Goal: Transaction & Acquisition: Purchase product/service

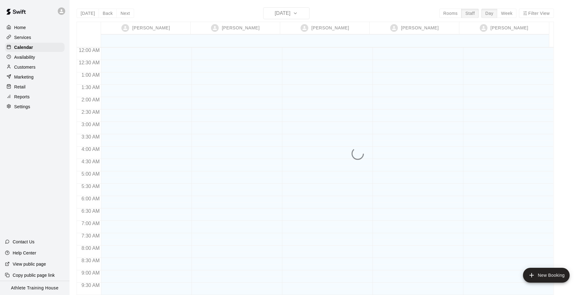
scroll to position [308, 0]
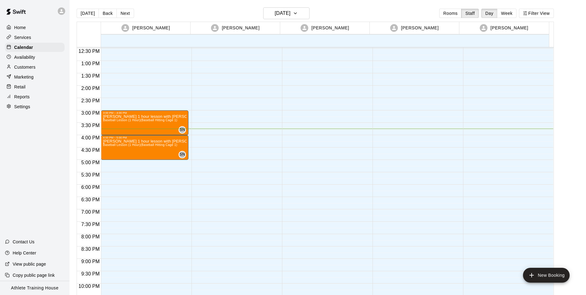
click at [26, 88] on div "Retail" at bounding box center [35, 86] width 60 height 9
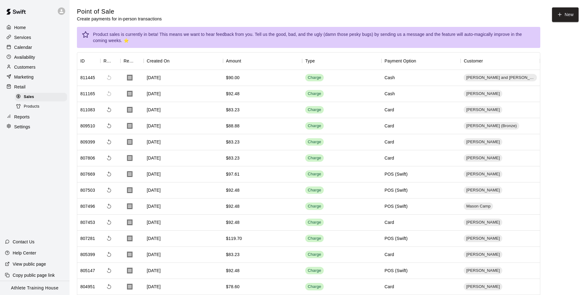
click at [22, 48] on p "Calendar" at bounding box center [23, 47] width 18 height 6
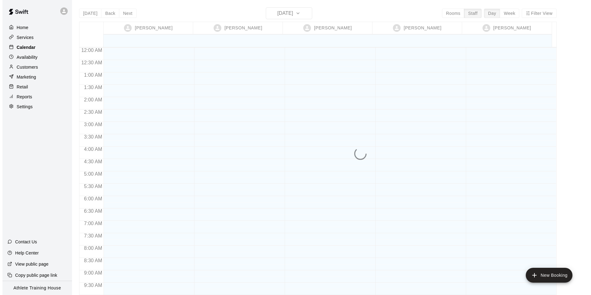
scroll to position [339, 0]
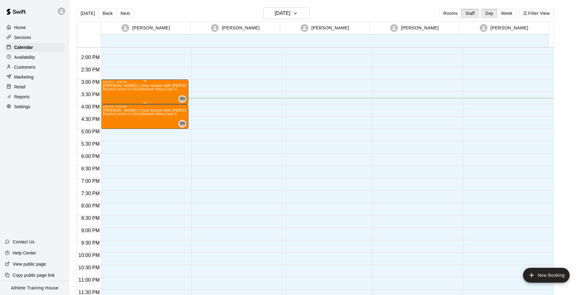
click at [129, 91] on span "Baseball Lesson (1 Hour) (Baseball Hitting Cage 1)" at bounding box center [140, 88] width 74 height 3
click at [106, 91] on icon "edit" at bounding box center [108, 93] width 7 height 7
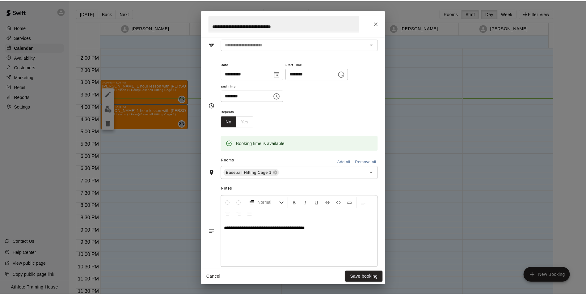
scroll to position [0, 0]
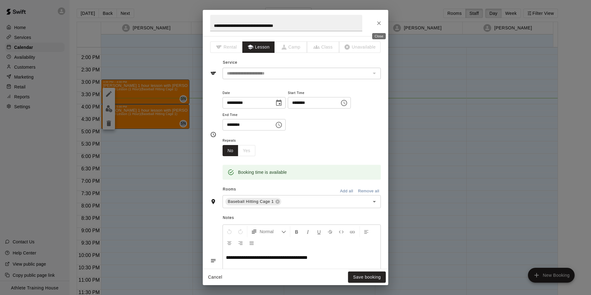
click at [378, 25] on icon "Close" at bounding box center [379, 23] width 6 height 6
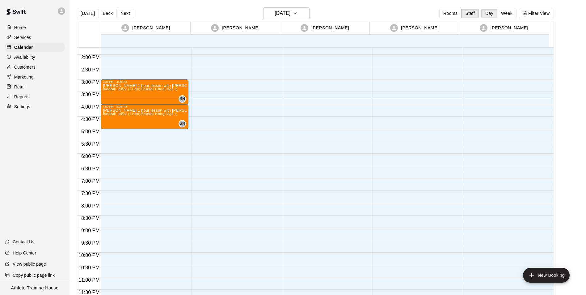
click at [27, 90] on div "Retail" at bounding box center [35, 86] width 60 height 9
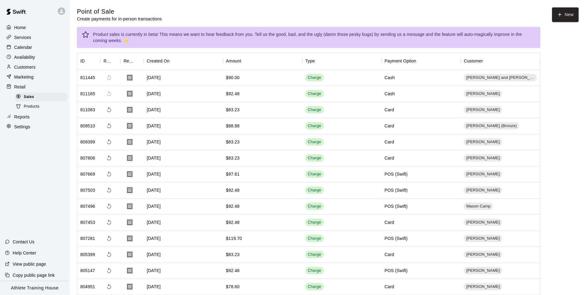
click at [26, 50] on p "Calendar" at bounding box center [23, 47] width 18 height 6
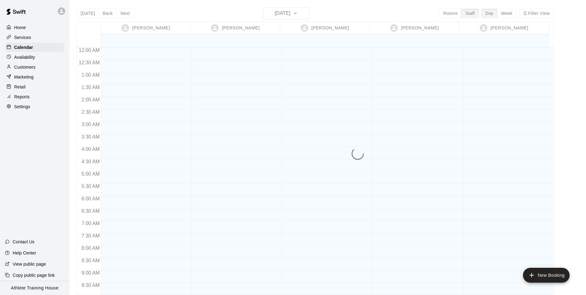
scroll to position [339, 0]
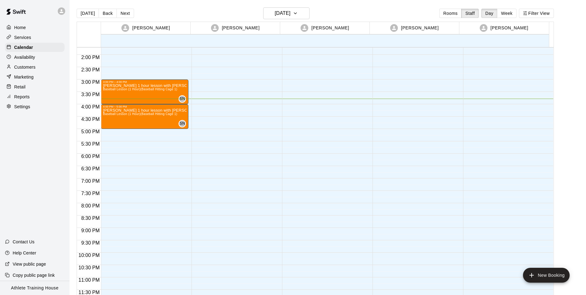
click at [30, 87] on div "Retail" at bounding box center [35, 86] width 60 height 9
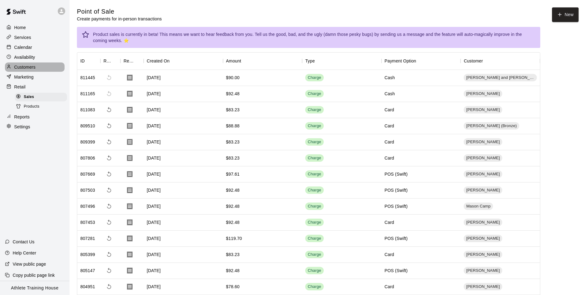
click at [35, 69] on p "Customers" at bounding box center [24, 67] width 21 height 6
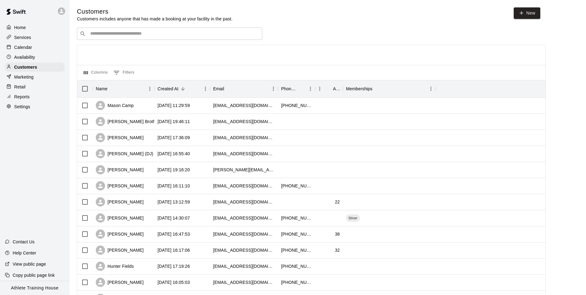
click at [226, 35] on input "Search customers by name or email" at bounding box center [173, 34] width 171 height 6
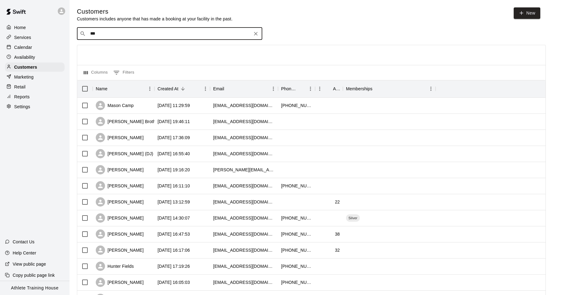
type input "****"
click at [228, 55] on div "[PERSON_NAME] [EMAIL_ADDRESS][DOMAIN_NAME]" at bounding box center [175, 50] width 163 height 13
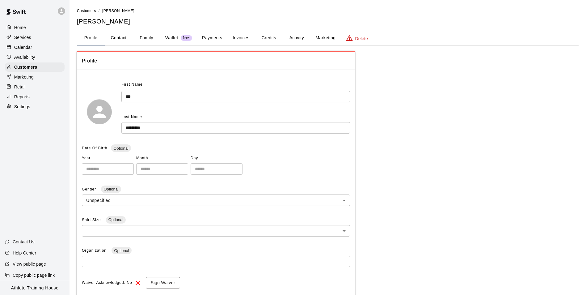
click at [216, 41] on button "Payments" at bounding box center [212, 38] width 30 height 15
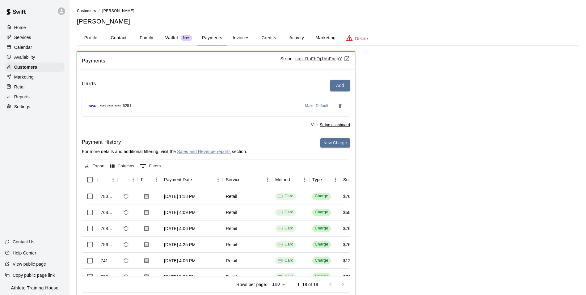
click at [25, 90] on p "Retail" at bounding box center [19, 87] width 11 height 6
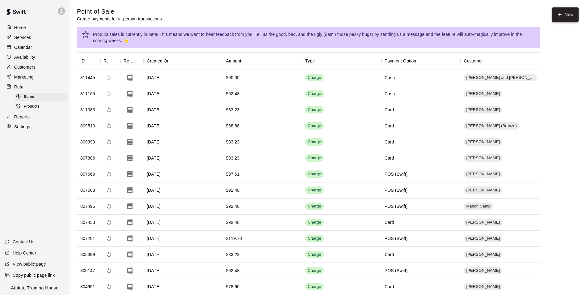
click at [553, 19] on button "New" at bounding box center [565, 14] width 27 height 15
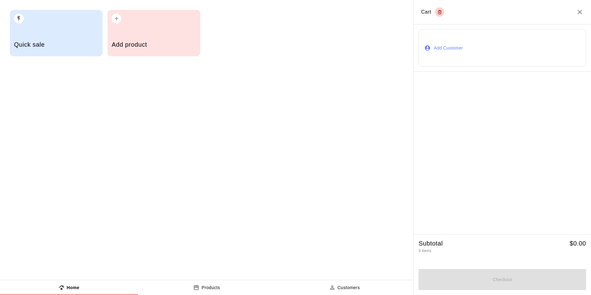
click at [469, 58] on button "Add Customer" at bounding box center [501, 47] width 167 height 37
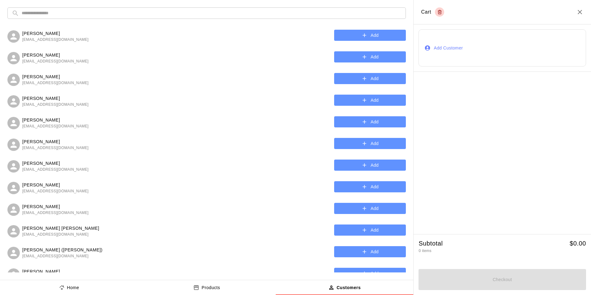
click at [188, 17] on input "text" at bounding box center [212, 12] width 380 height 11
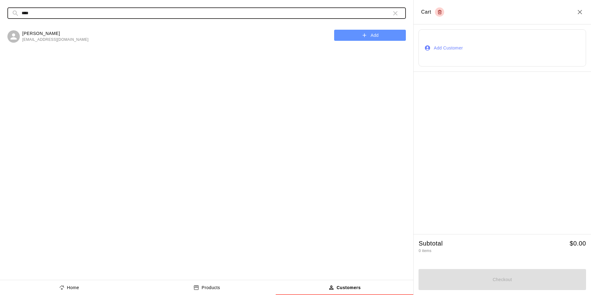
type input "****"
click at [350, 34] on button "Add" at bounding box center [370, 35] width 72 height 11
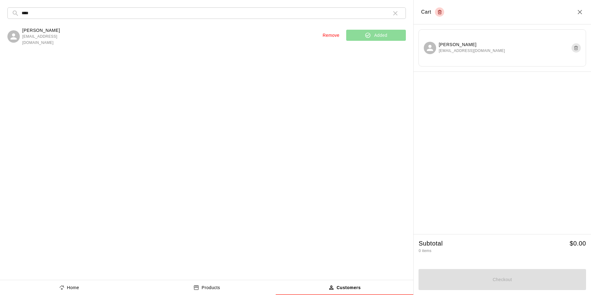
click at [87, 282] on button "Home" at bounding box center [69, 287] width 138 height 15
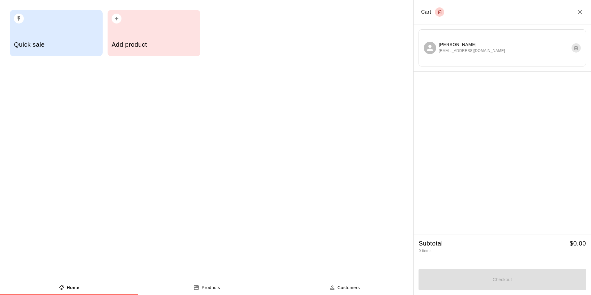
click at [36, 26] on div "Quick sale" at bounding box center [56, 33] width 93 height 46
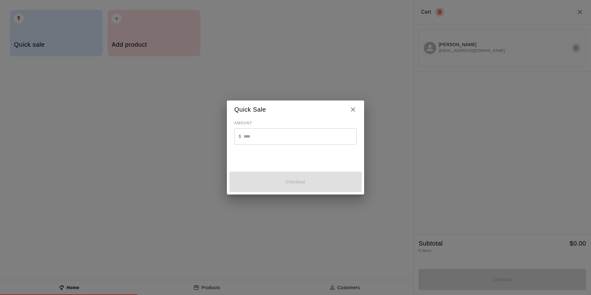
click at [248, 138] on input "text" at bounding box center [300, 136] width 113 height 16
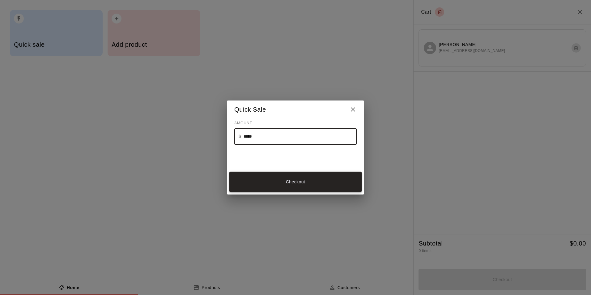
type input "*****"
click at [267, 175] on button "Checkout" at bounding box center [295, 182] width 132 height 21
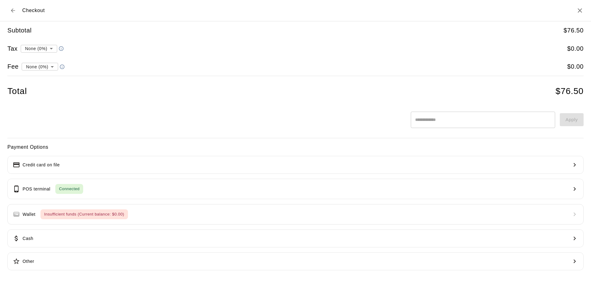
click at [49, 87] on li "convenience fee ( 2.75 % )" at bounding box center [38, 88] width 60 height 10
type input "**********"
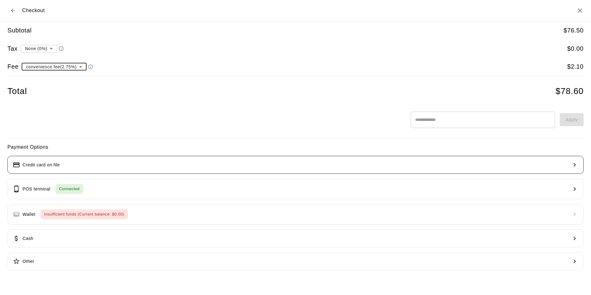
click at [112, 163] on button "Credit card on file" at bounding box center [295, 165] width 576 height 18
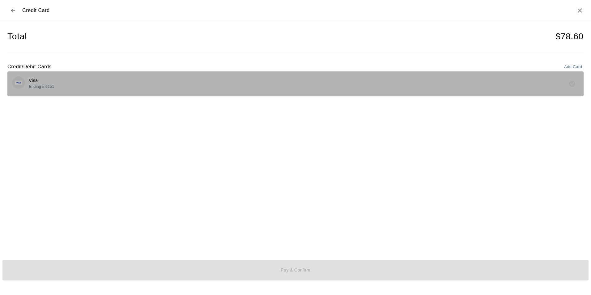
click at [253, 89] on div "Visa Ending in 6251" at bounding box center [295, 83] width 566 height 15
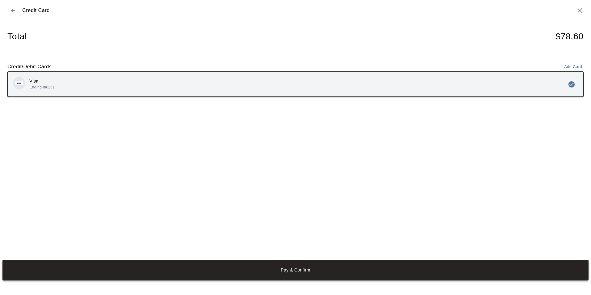
click at [289, 264] on button "Pay & Confirm" at bounding box center [295, 270] width 586 height 21
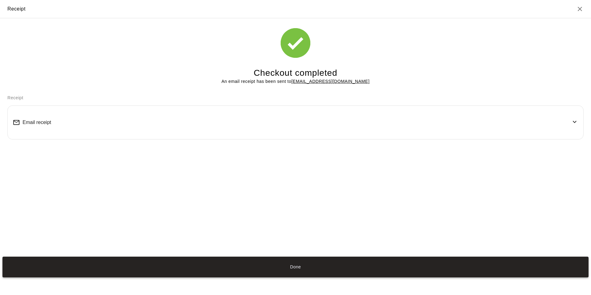
click at [377, 268] on button "Done" at bounding box center [295, 266] width 586 height 21
